Goal: Task Accomplishment & Management: Use online tool/utility

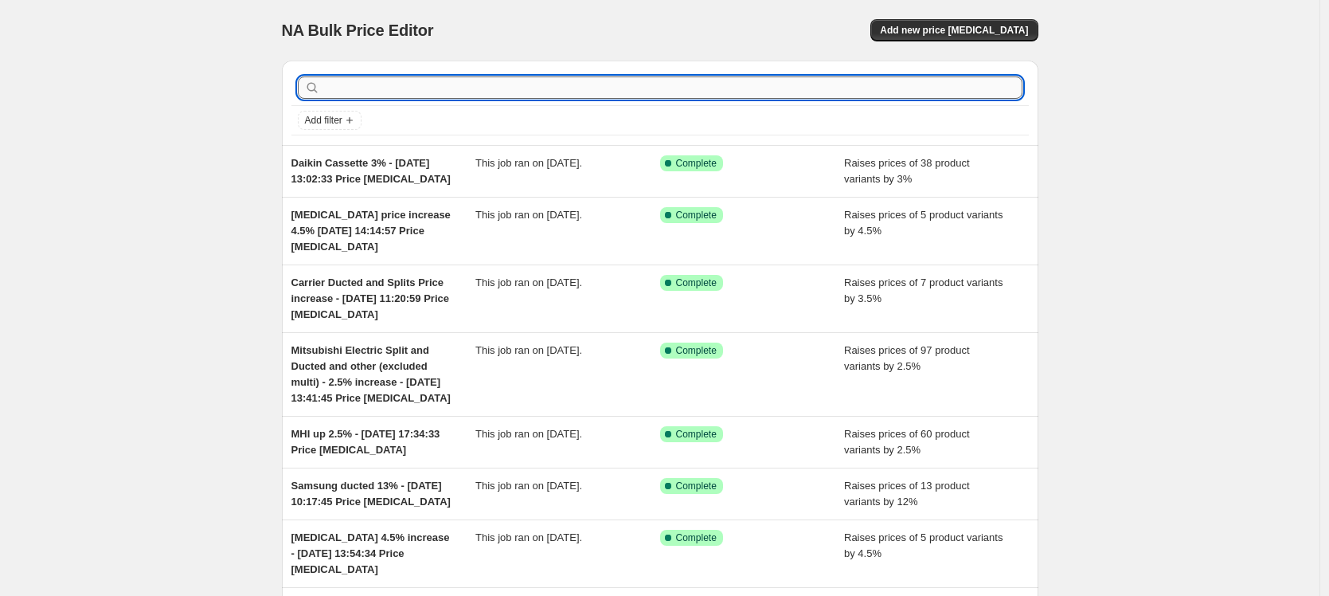
click at [409, 79] on input "text" at bounding box center [672, 87] width 699 height 22
type input "mitsubishi electric bulkhead"
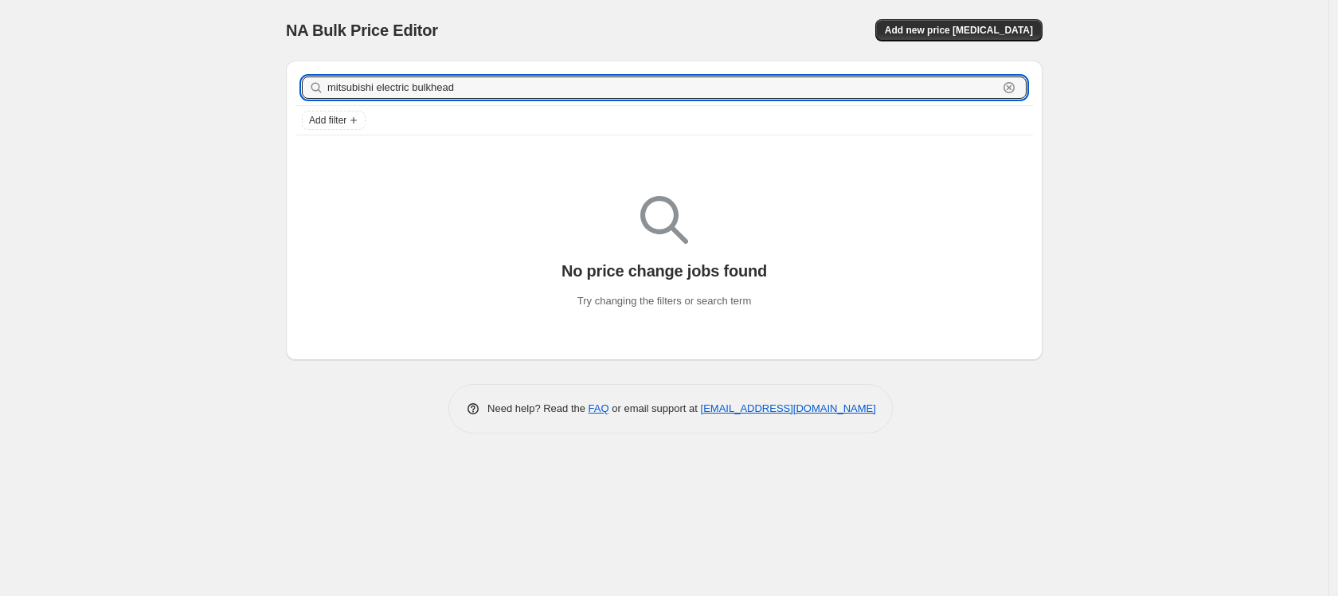
drag, startPoint x: 492, startPoint y: 92, endPoint x: 315, endPoint y: 80, distance: 177.2
click at [315, 80] on div "mitsubishi electric bulkhead Clear" at bounding box center [664, 87] width 725 height 22
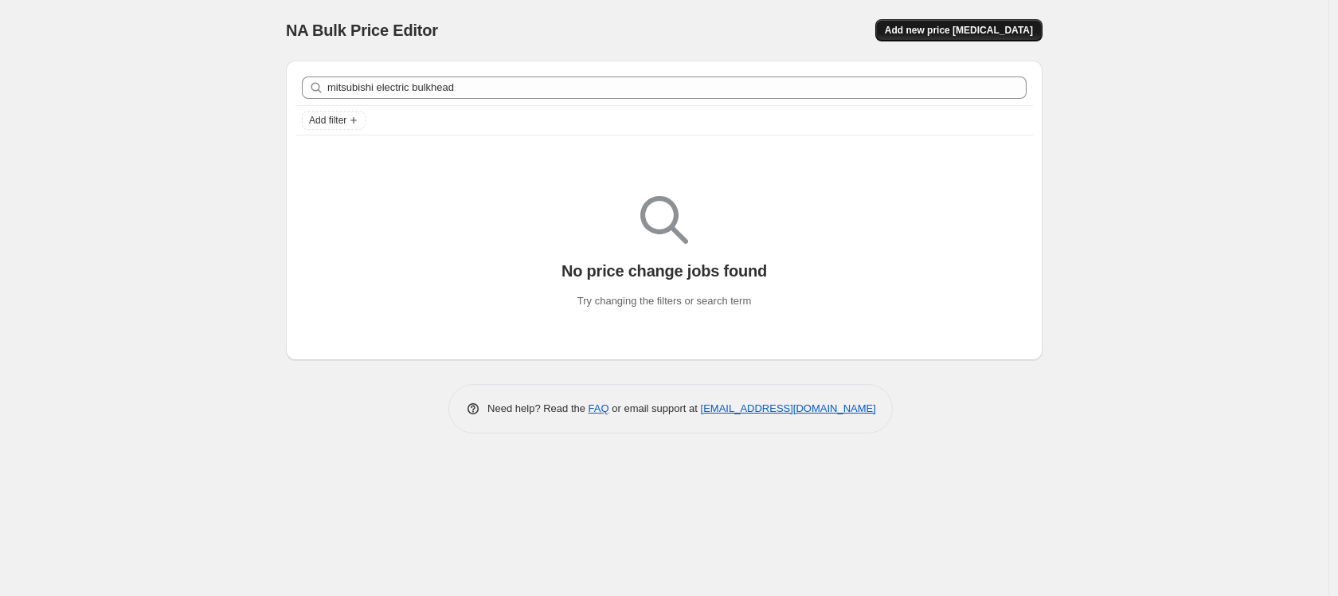
click at [1013, 37] on button "Add new price [MEDICAL_DATA]" at bounding box center [958, 30] width 167 height 22
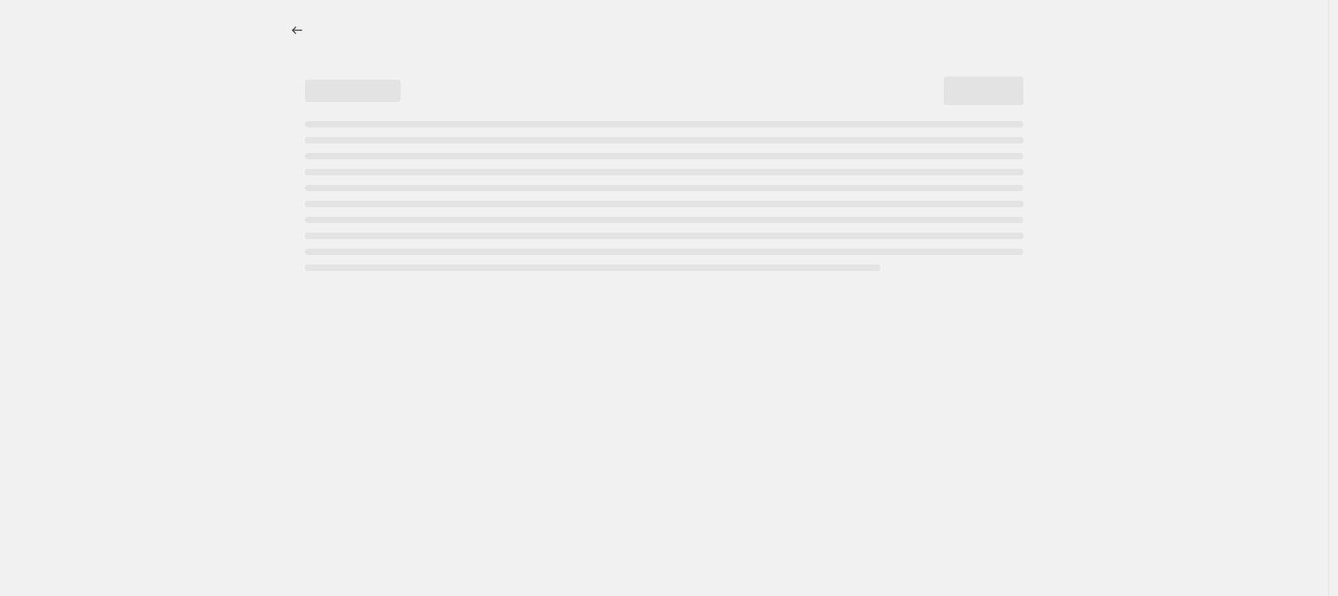
select select "percentage"
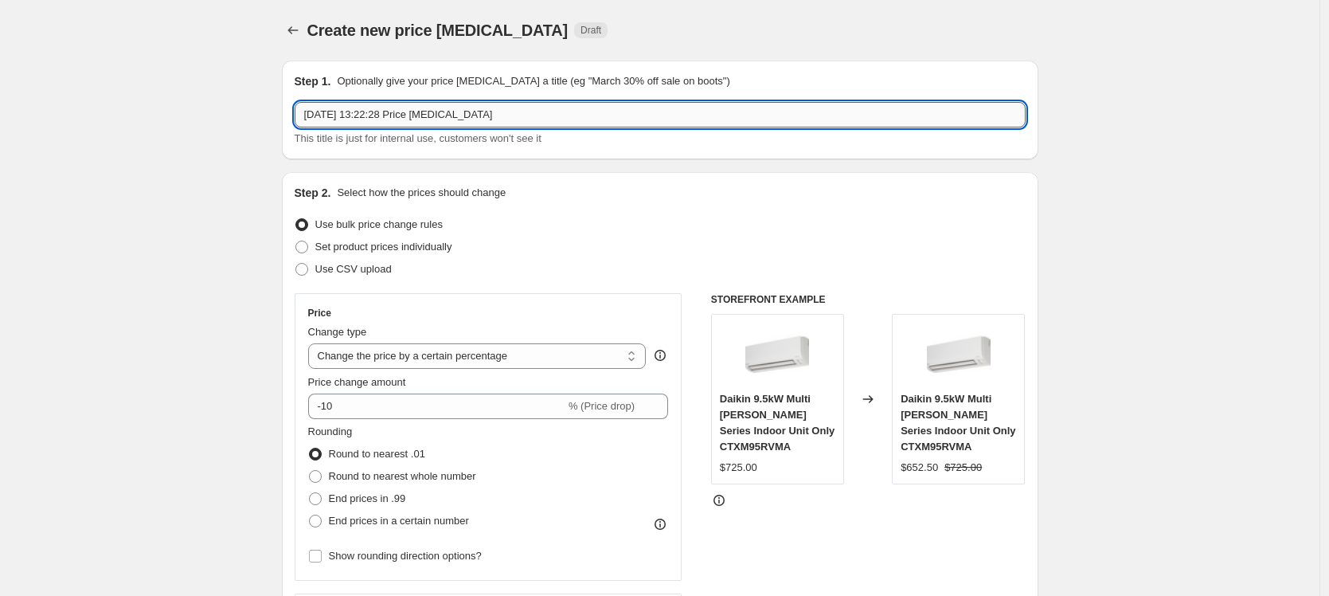
click at [308, 113] on input "10 Oct 2025, 13:22:28 Price change job" at bounding box center [660, 114] width 731 height 25
paste input "mitsubishi electric bulkhead"
type input "mitsubishi electric bulkhead 3% - 10 Oct 2025, 13:22:28 Price change job"
click at [504, 359] on select "Change the price to a certain amount Change the price by a certain amount Chang…" at bounding box center [477, 355] width 339 height 25
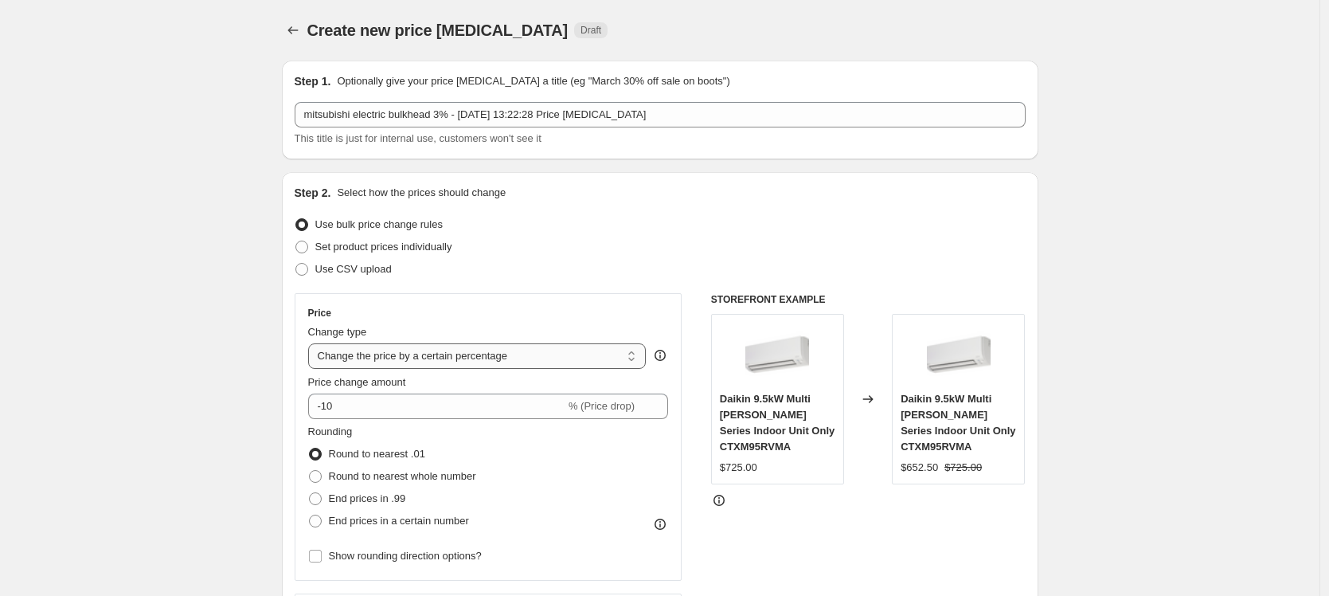
click at [312, 343] on select "Change the price to a certain amount Change the price by a certain amount Chang…" at bounding box center [477, 355] width 339 height 25
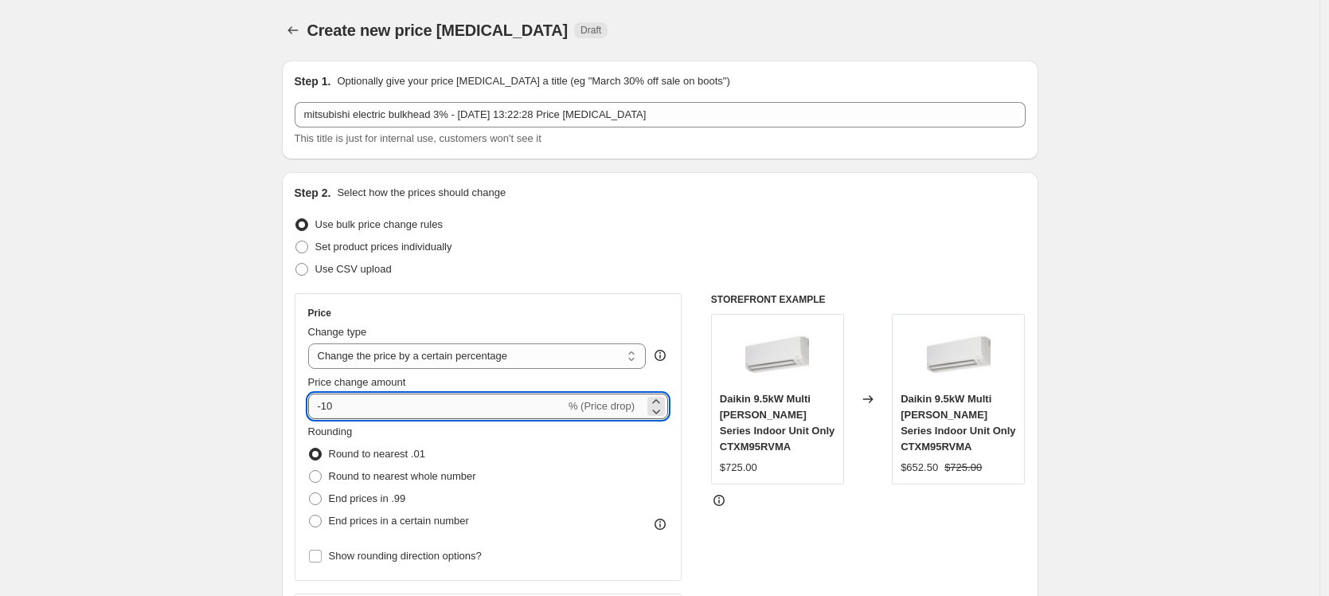
click at [446, 401] on input "-10" at bounding box center [436, 405] width 257 height 25
drag, startPoint x: 446, startPoint y: 401, endPoint x: 319, endPoint y: 404, distance: 126.7
click at [319, 404] on input "-10" at bounding box center [436, 405] width 257 height 25
type input "3"
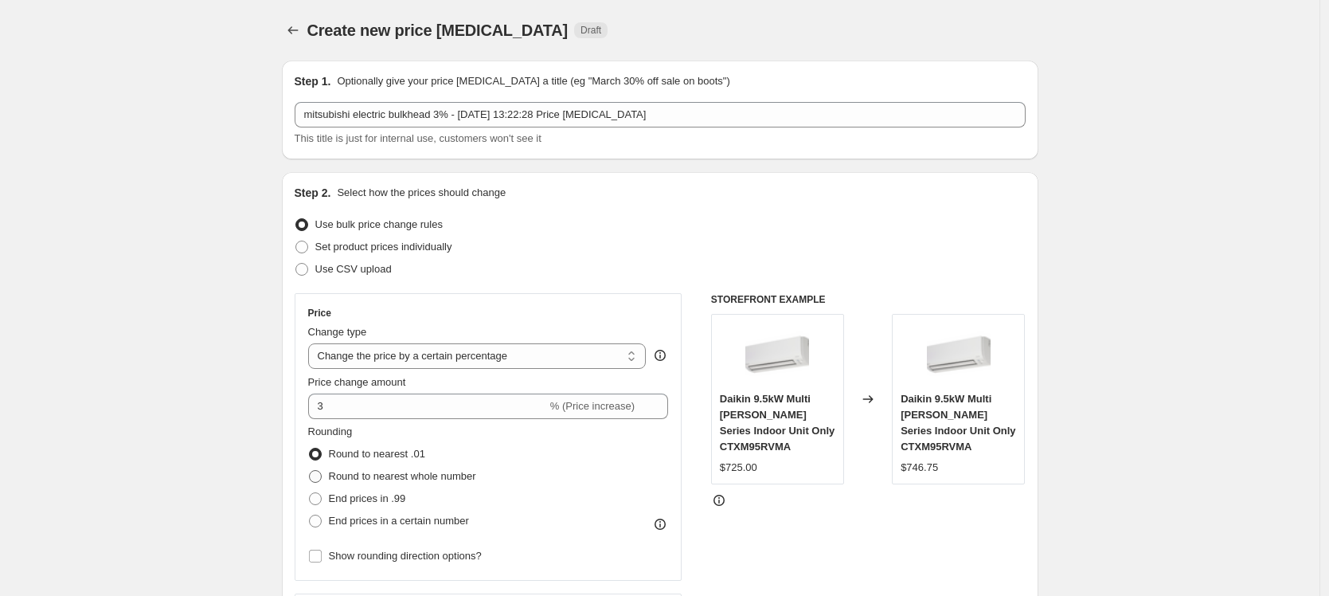
click at [322, 475] on span at bounding box center [315, 476] width 13 height 13
click at [310, 471] on input "Round to nearest whole number" at bounding box center [309, 470] width 1 height 1
radio input "true"
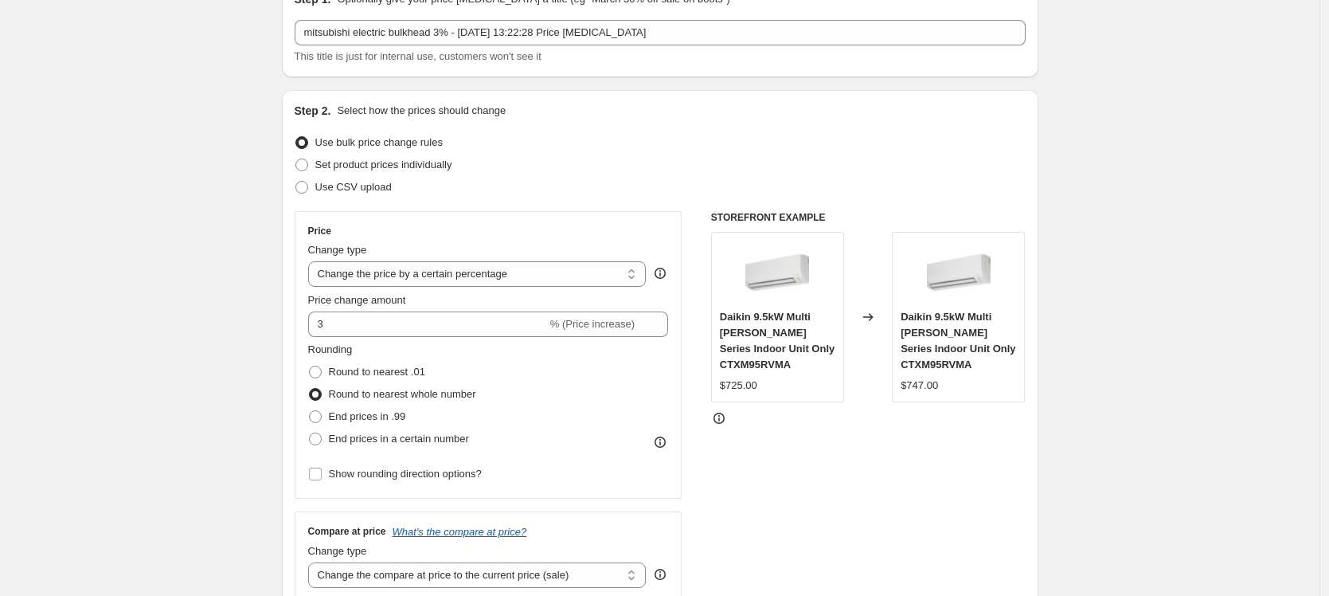
scroll to position [147, 0]
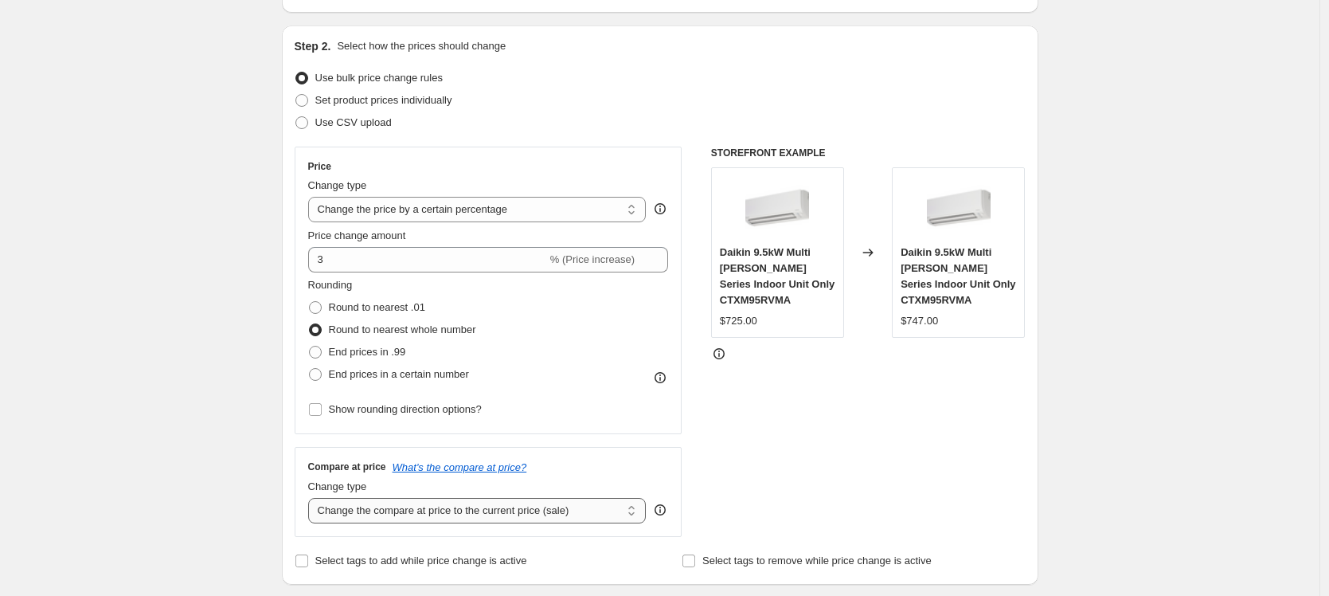
click at [460, 516] on select "Change the compare at price to the current price (sale) Change the compare at p…" at bounding box center [477, 510] width 339 height 25
click at [312, 498] on select "Change the compare at price to the current price (sale) Change the compare at p…" at bounding box center [477, 510] width 339 height 25
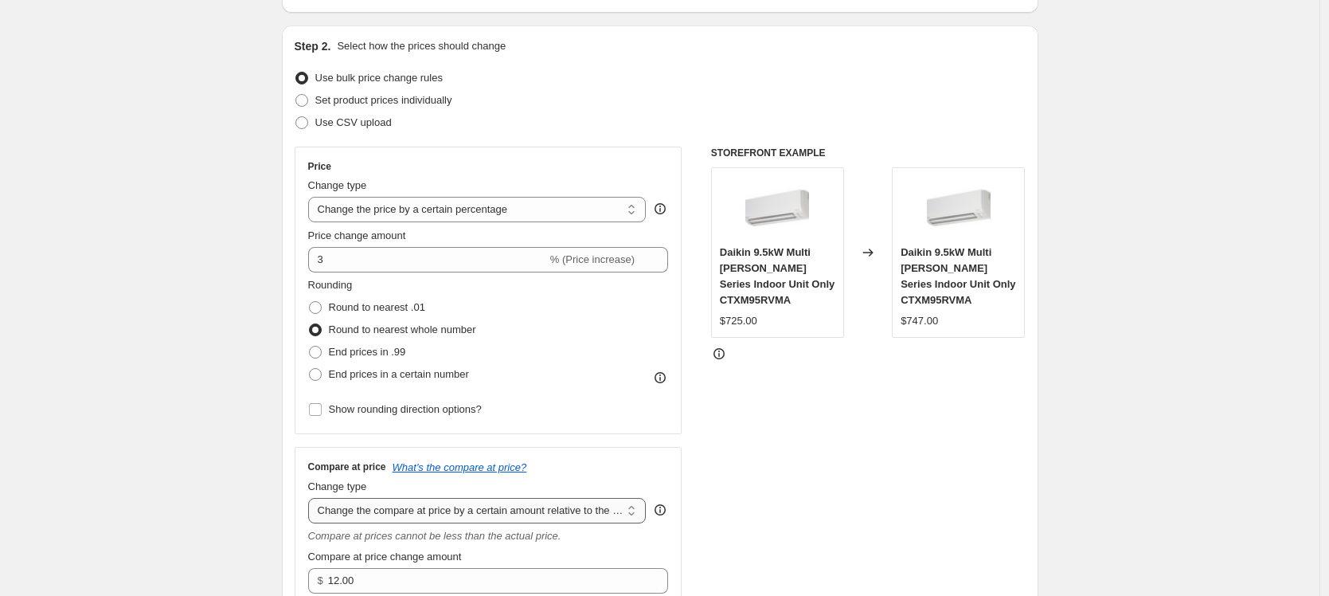
click at [563, 510] on select "Change the compare at price to the current price (sale) Change the compare at p…" at bounding box center [477, 510] width 339 height 25
select select "pp"
click at [312, 498] on select "Change the compare at price to the current price (sale) Change the compare at p…" at bounding box center [477, 510] width 339 height 25
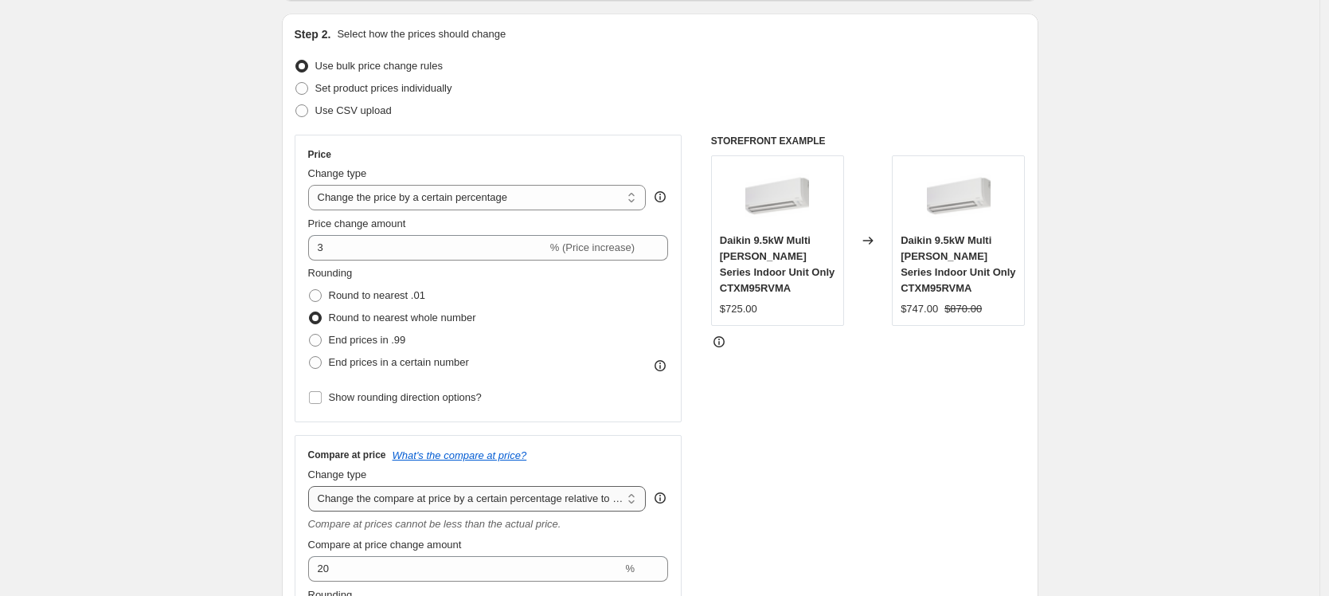
scroll to position [174, 0]
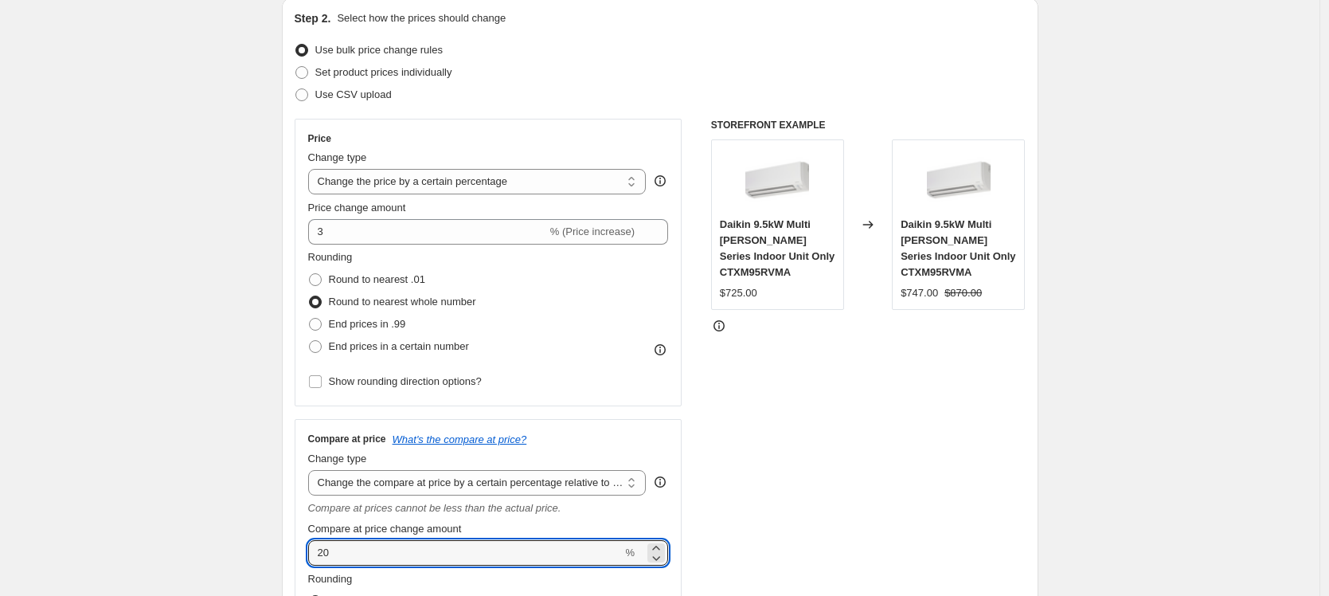
drag, startPoint x: 358, startPoint y: 555, endPoint x: 303, endPoint y: 555, distance: 55.8
click at [303, 555] on div "Compare at price What's the compare at price? Change type Change the compare at…" at bounding box center [489, 573] width 388 height 309
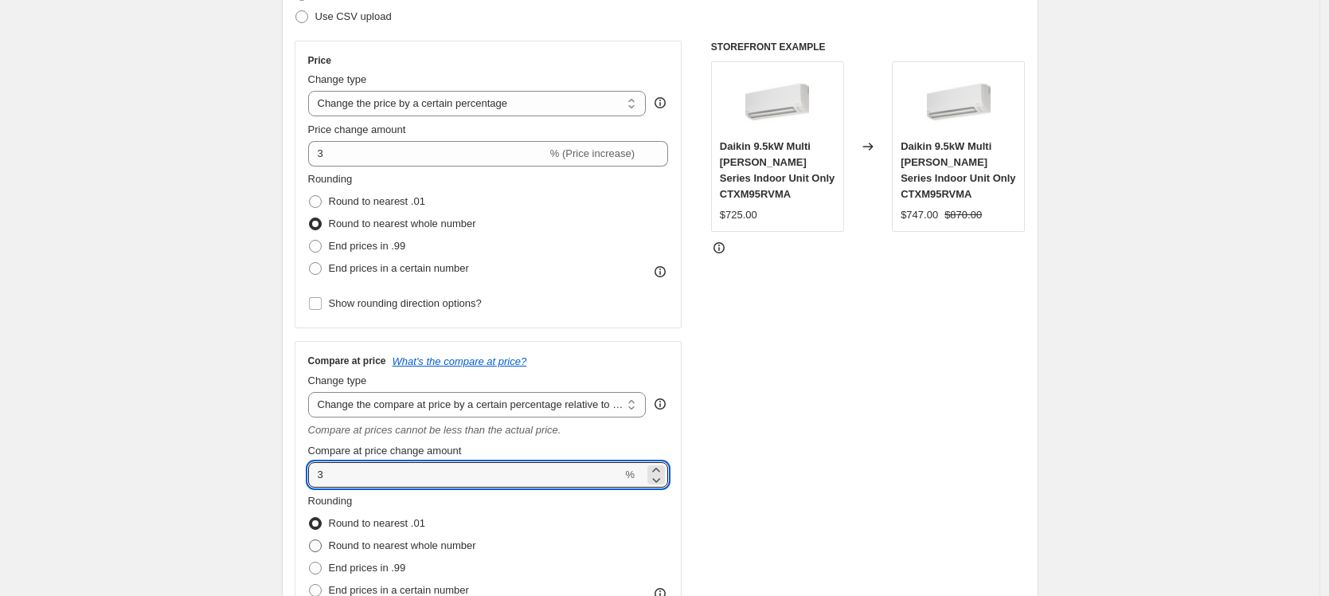
scroll to position [315, 0]
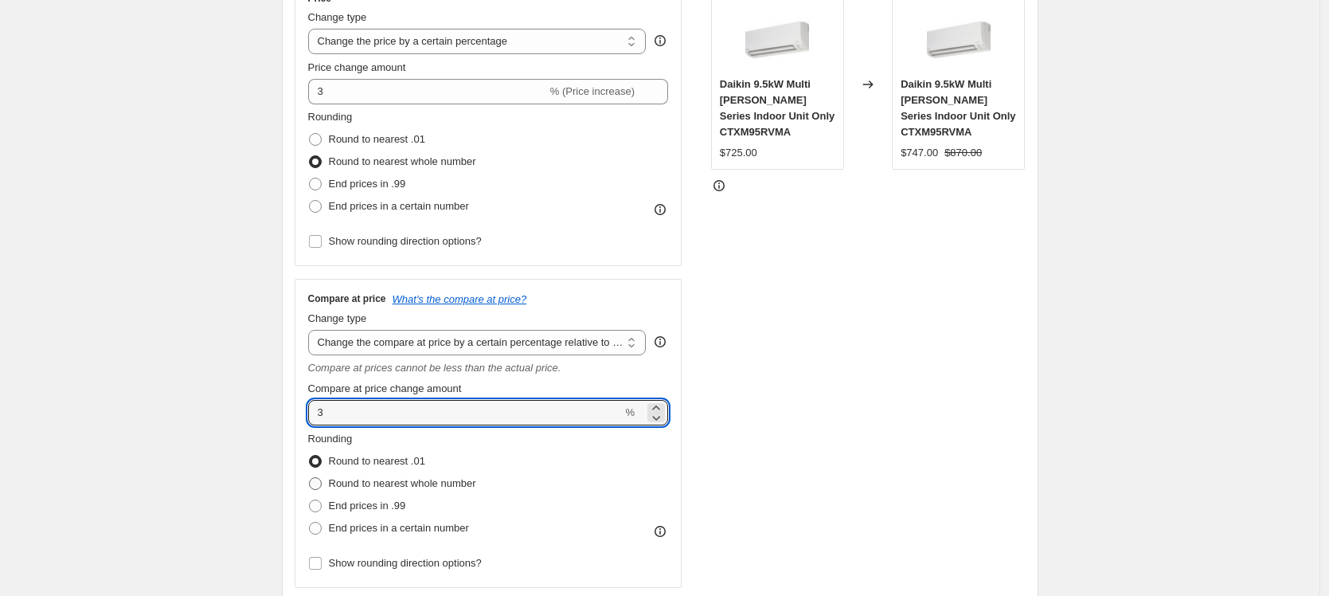
type input "3"
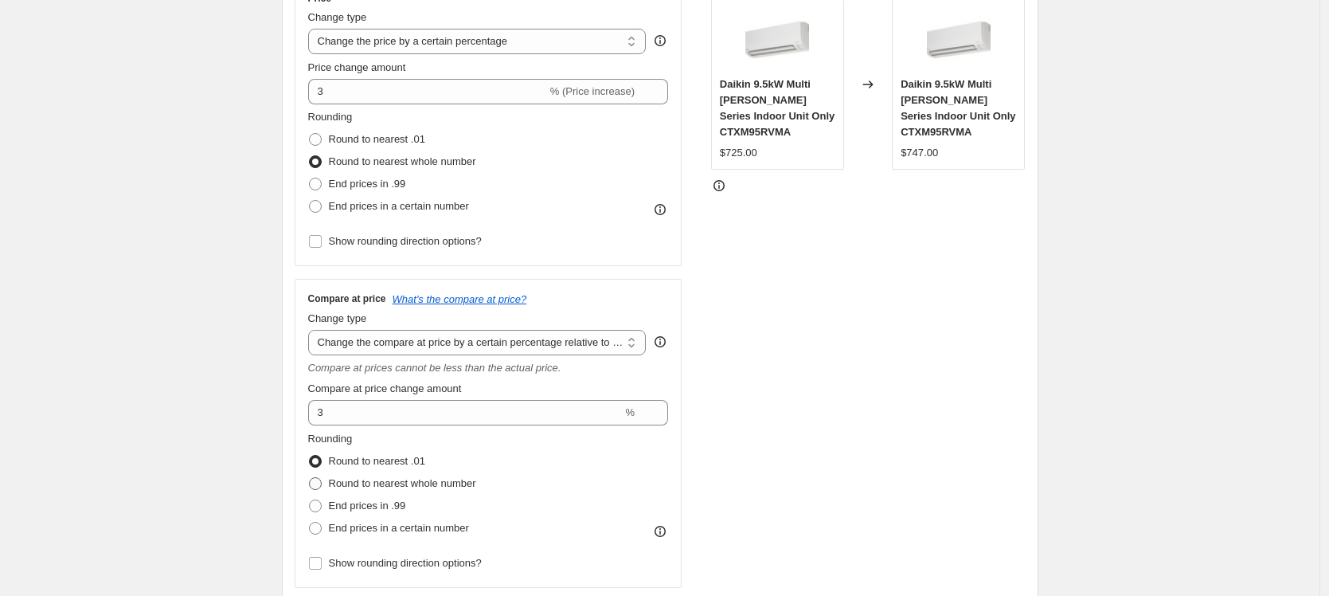
click at [322, 480] on span at bounding box center [315, 483] width 13 height 13
click at [310, 478] on input "Round to nearest whole number" at bounding box center [309, 477] width 1 height 1
radio input "true"
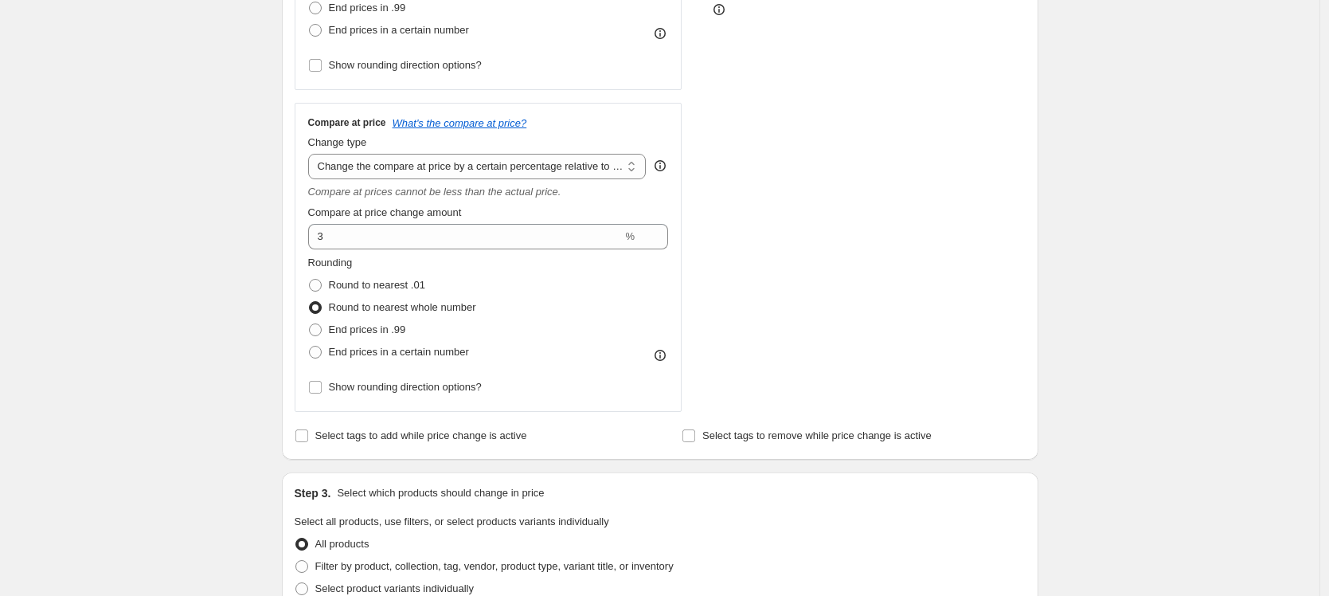
scroll to position [583, 0]
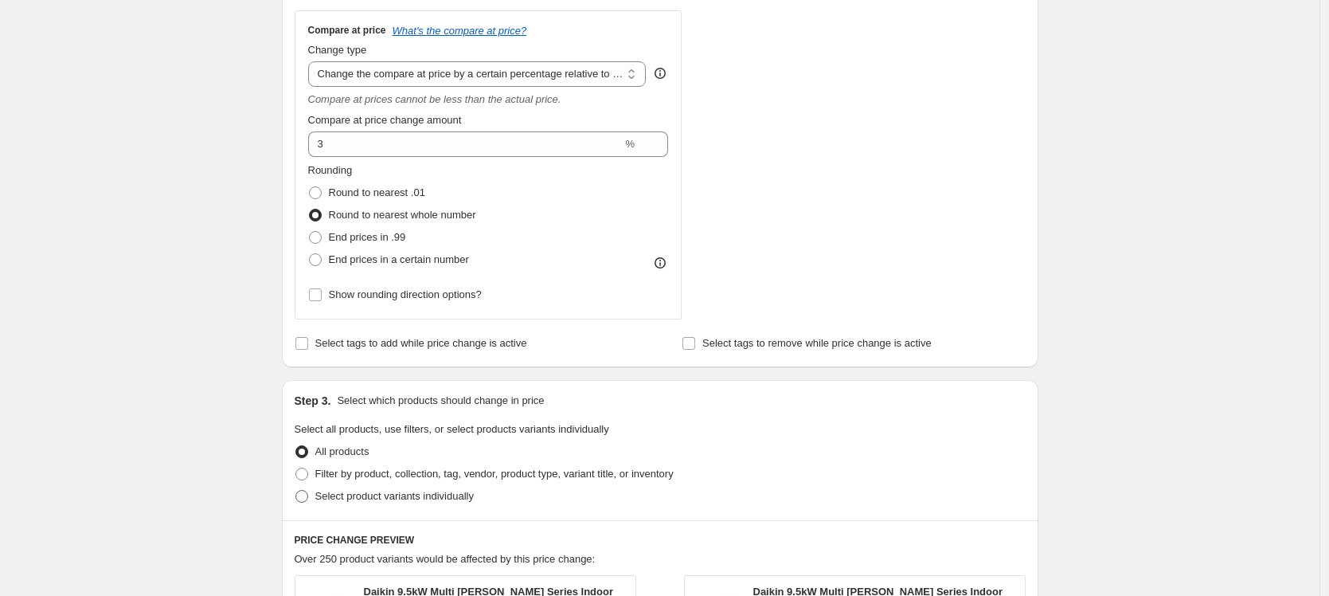
click at [308, 495] on span at bounding box center [302, 496] width 13 height 13
click at [296, 491] on input "Select product variants individually" at bounding box center [296, 490] width 1 height 1
radio input "true"
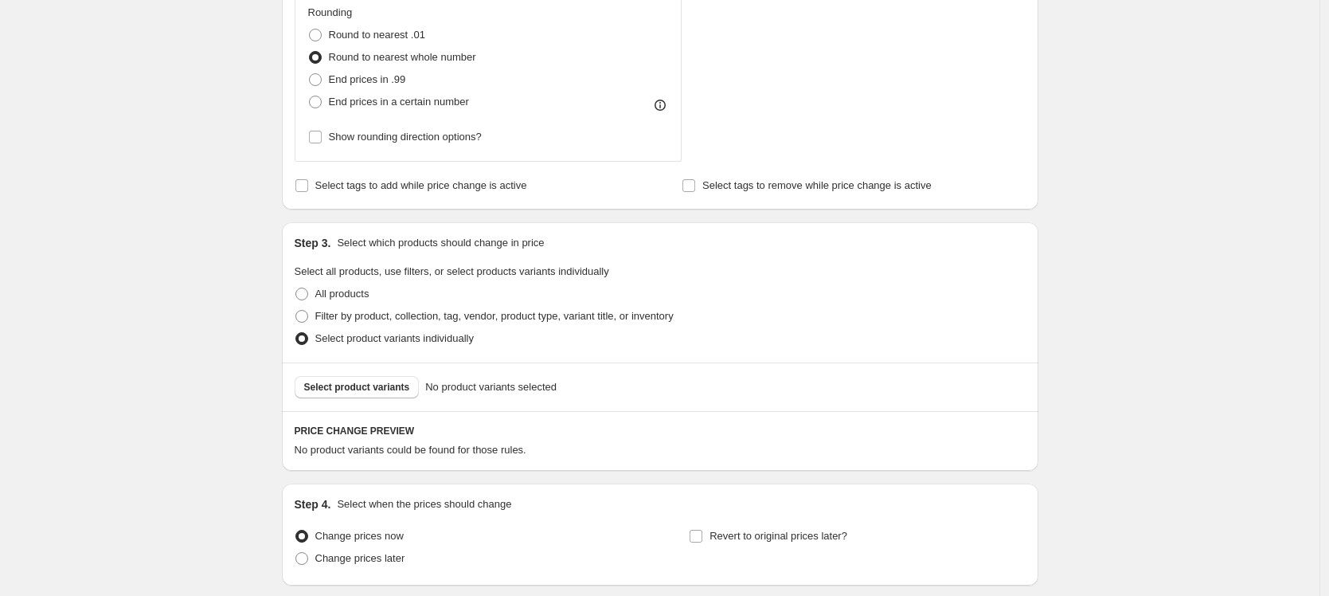
scroll to position [742, 0]
click at [338, 385] on span "Select product variants" at bounding box center [357, 386] width 106 height 13
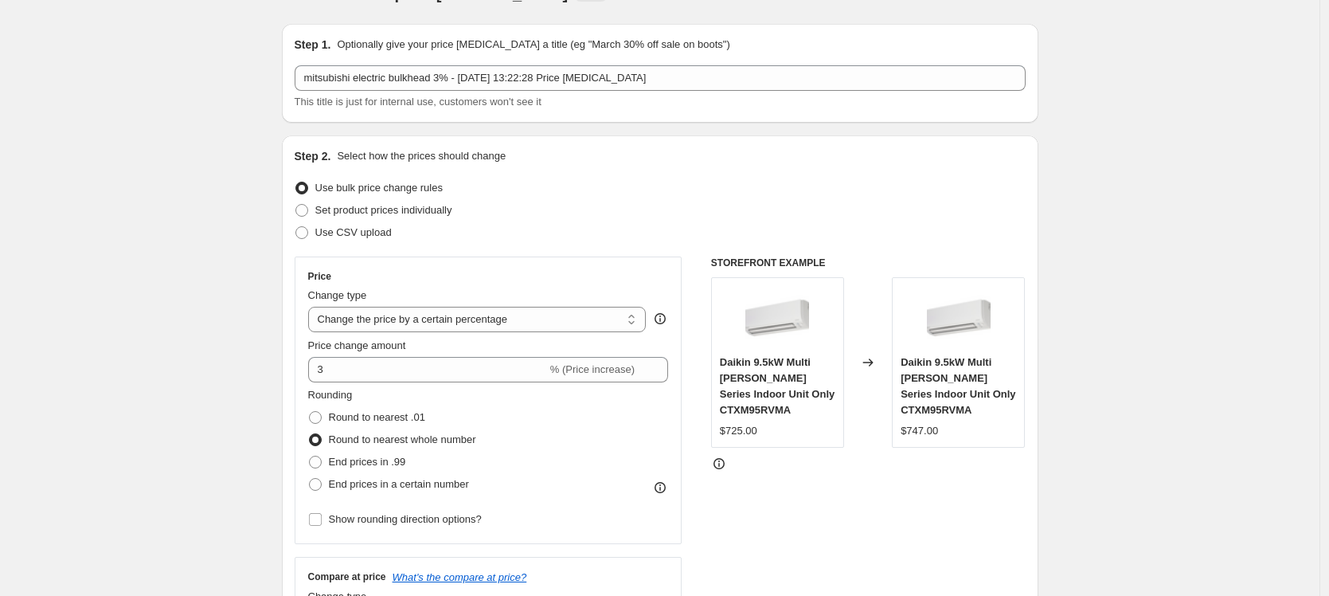
scroll to position [0, 0]
